Goal: Find specific page/section: Find specific page/section

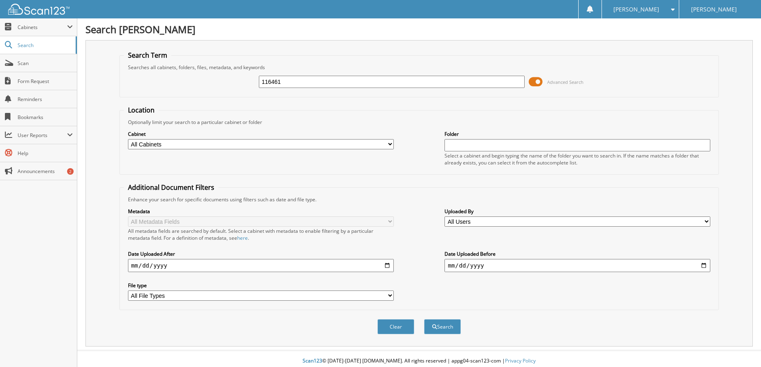
type input "116461"
click at [424, 319] on button "Search" at bounding box center [442, 326] width 37 height 15
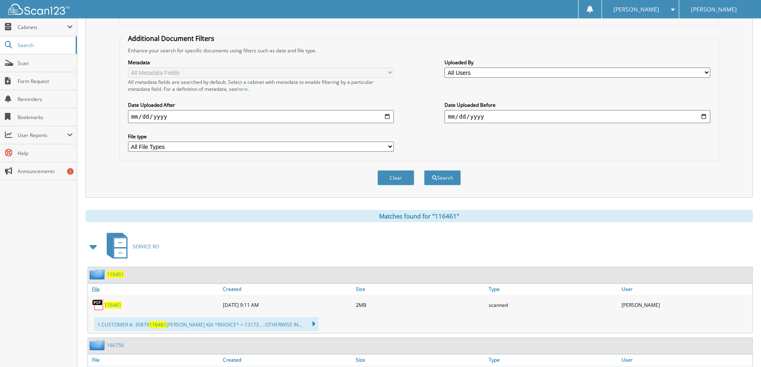
scroll to position [163, 0]
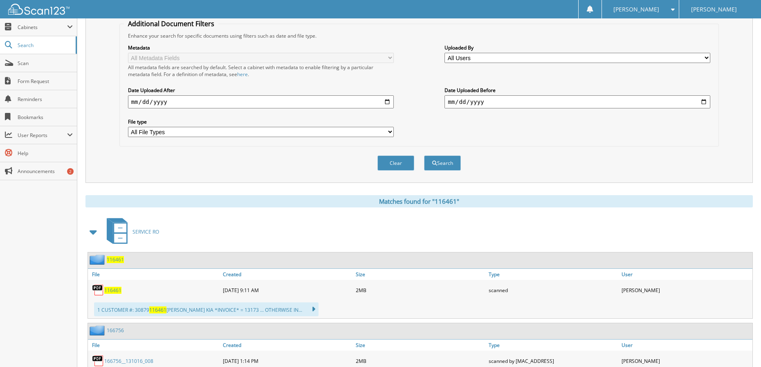
click at [119, 290] on span "116461" at bounding box center [112, 289] width 17 height 7
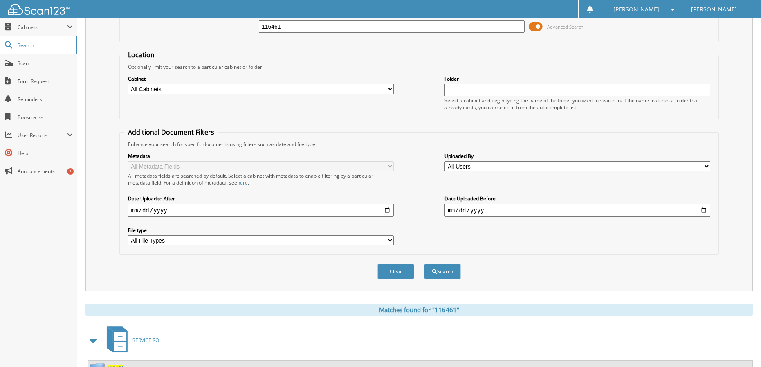
scroll to position [0, 0]
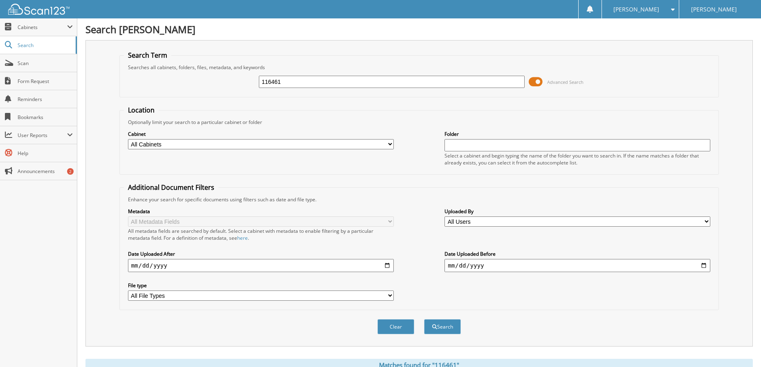
drag, startPoint x: 281, startPoint y: 81, endPoint x: 180, endPoint y: 85, distance: 101.1
click at [180, 85] on div "116461 Advanced Search" at bounding box center [419, 82] width 591 height 22
type input "114232"
click at [424, 319] on button "Search" at bounding box center [442, 326] width 37 height 15
